Goal: Task Accomplishment & Management: Manage account settings

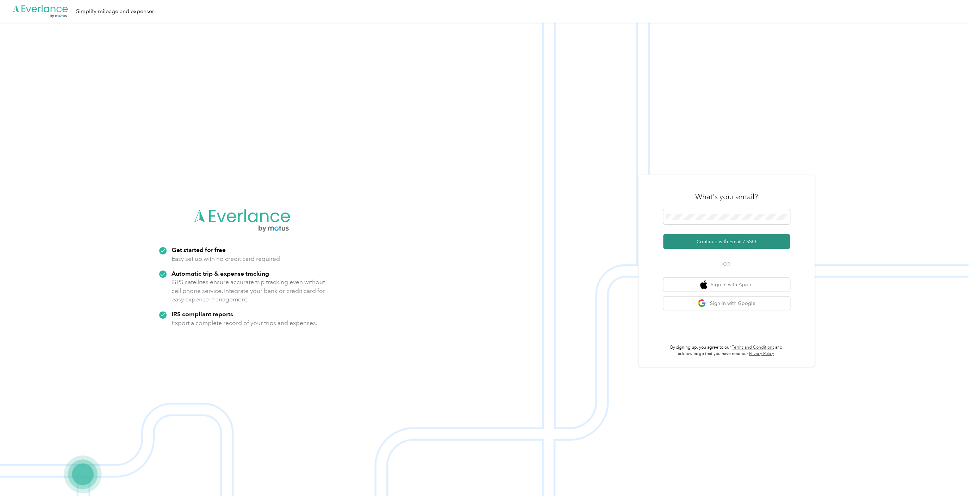
click at [720, 240] on button "Continue with Email / SSO" at bounding box center [726, 241] width 127 height 15
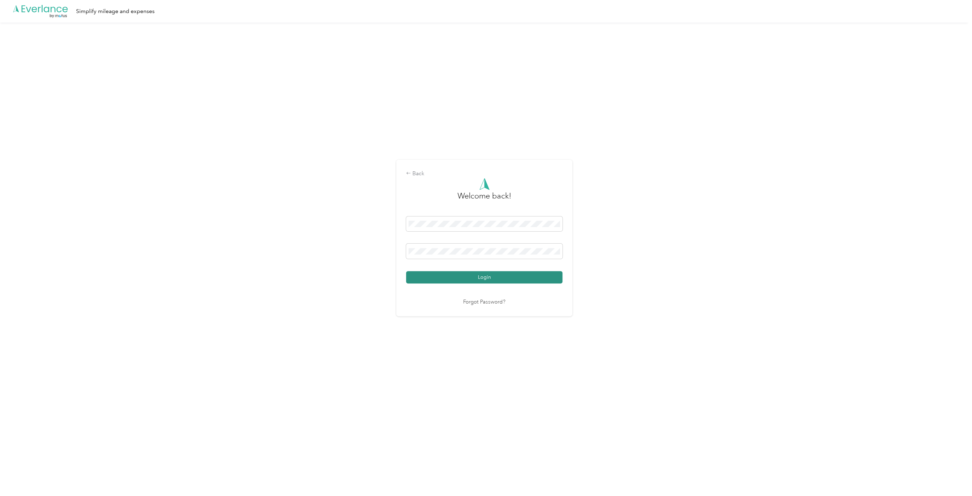
click at [502, 276] on button "Login" at bounding box center [484, 277] width 156 height 12
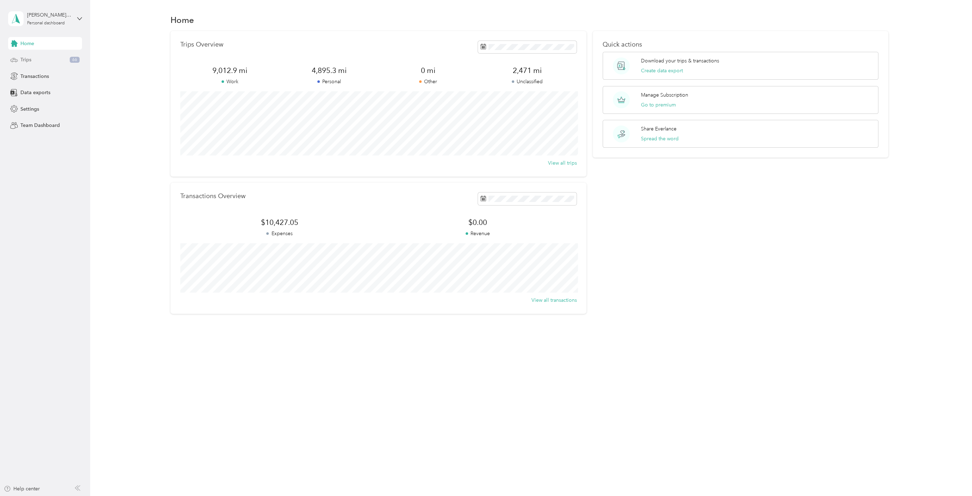
click at [41, 58] on div "Trips 66" at bounding box center [45, 60] width 74 height 13
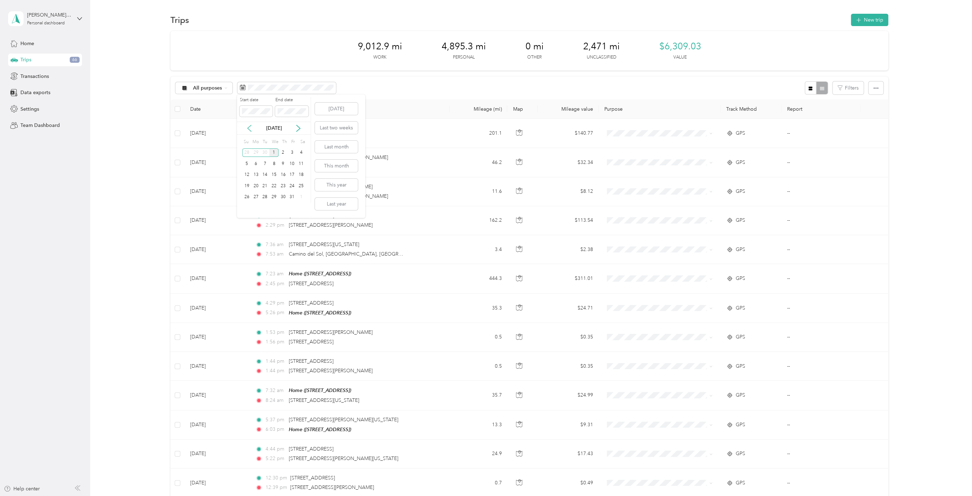
click at [248, 128] on icon at bounding box center [250, 128] width 4 height 6
click at [342, 147] on button "Last month" at bounding box center [336, 147] width 43 height 12
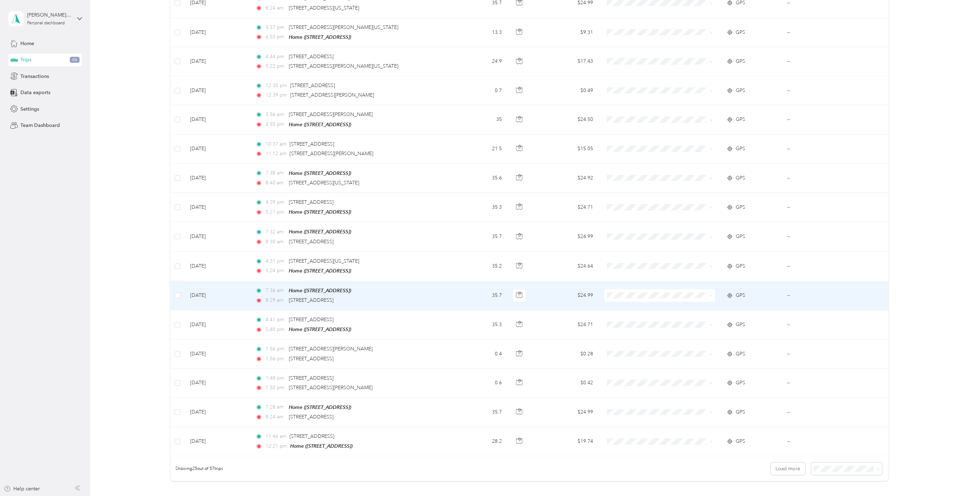
scroll to position [467, 0]
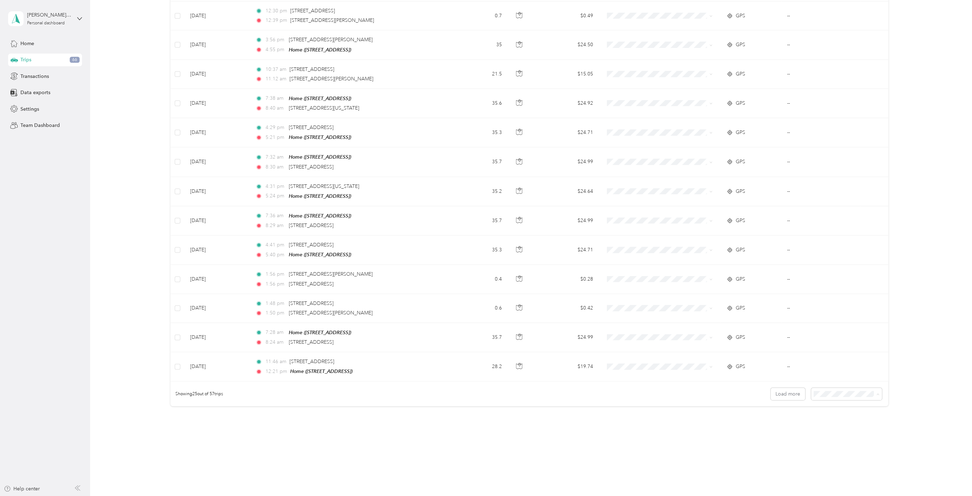
click at [837, 423] on span "100 per load" at bounding box center [833, 424] width 29 height 6
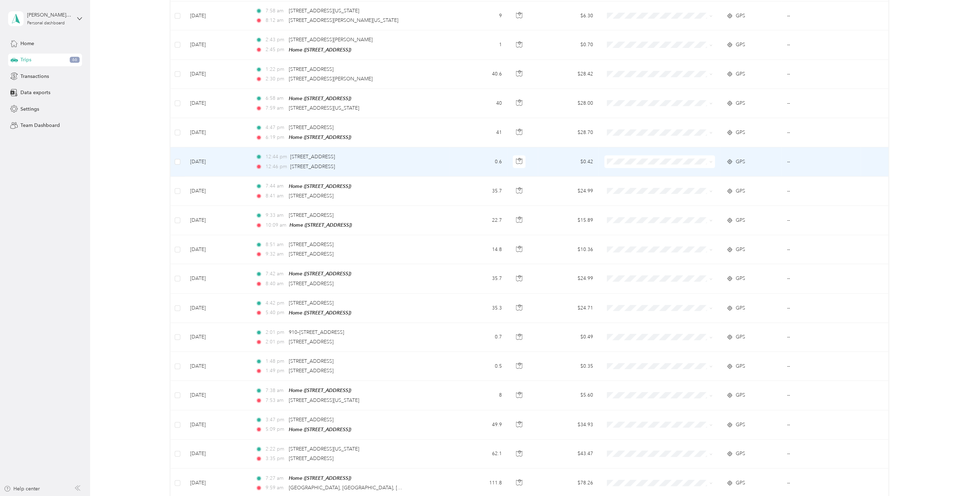
scroll to position [1391, 0]
